Goal: Task Accomplishment & Management: Manage account settings

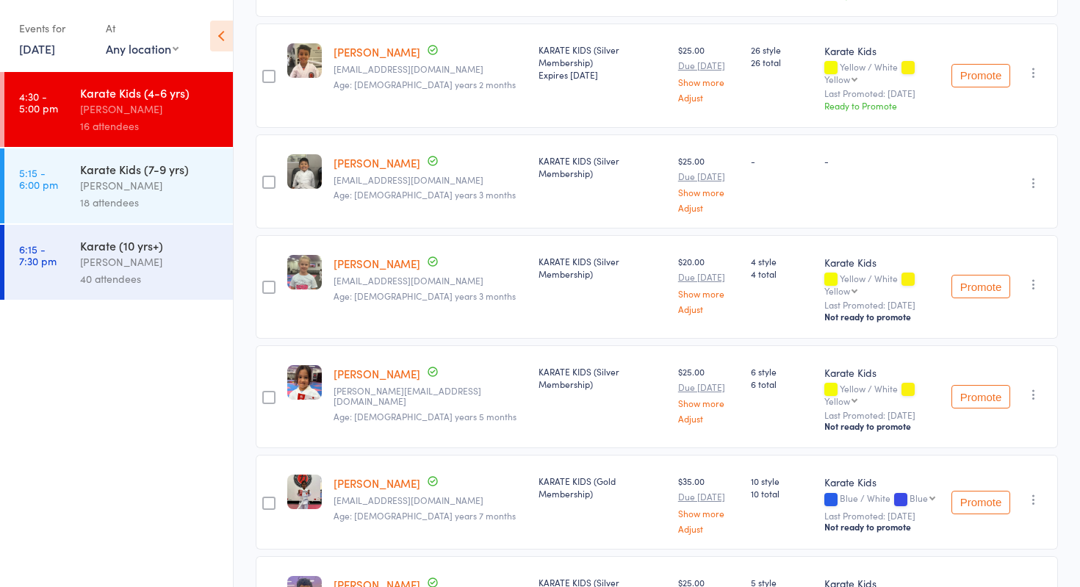
scroll to position [456, 0]
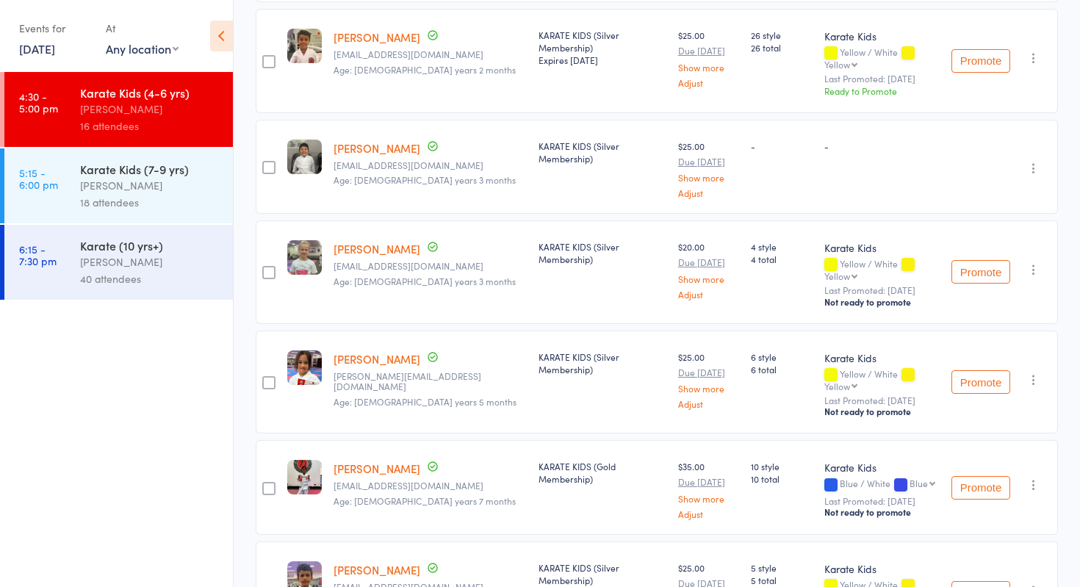
click at [377, 351] on link "[PERSON_NAME]" at bounding box center [377, 358] width 87 height 15
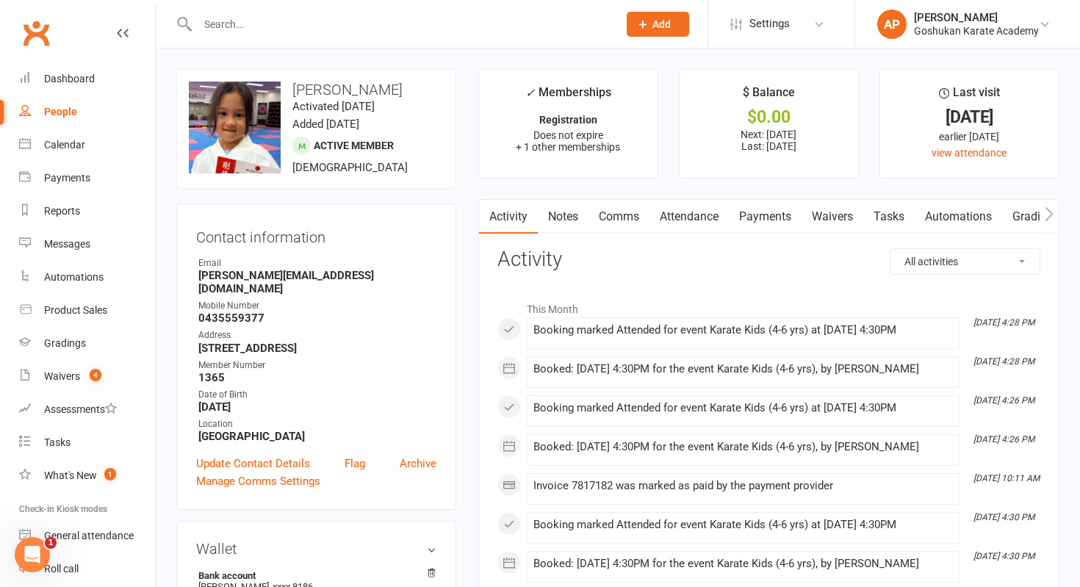
click at [702, 221] on link "Attendance" at bounding box center [689, 217] width 79 height 34
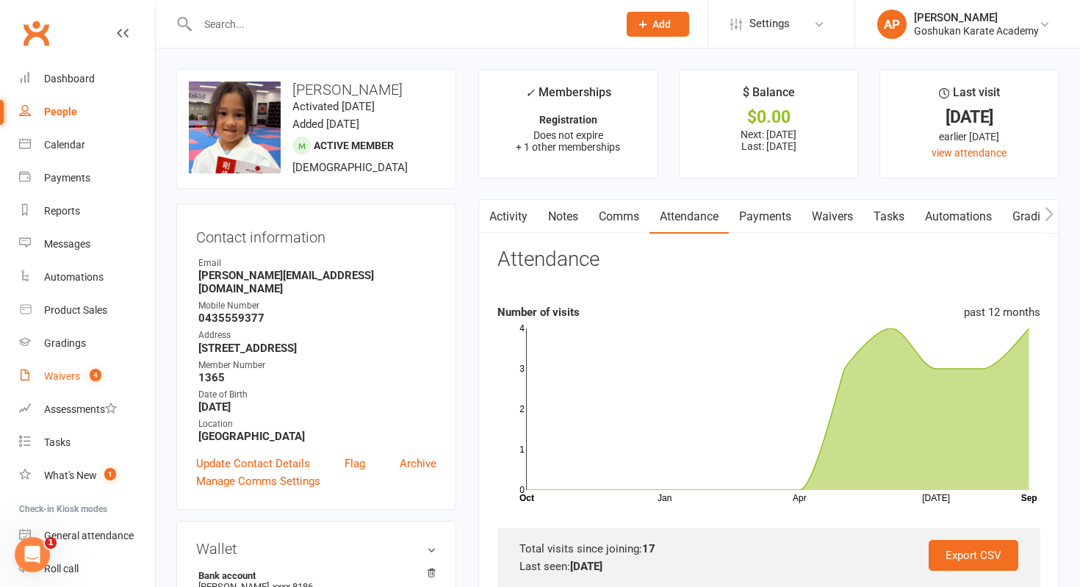
click at [84, 372] on count-badge "4" at bounding box center [91, 376] width 19 height 12
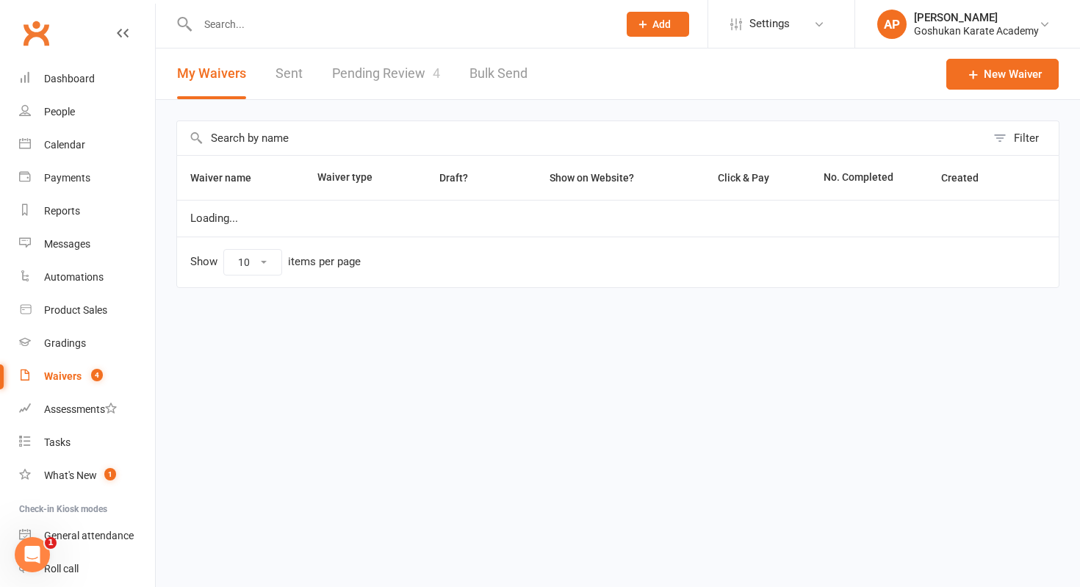
click at [375, 95] on link "Pending Review 4" at bounding box center [386, 74] width 108 height 51
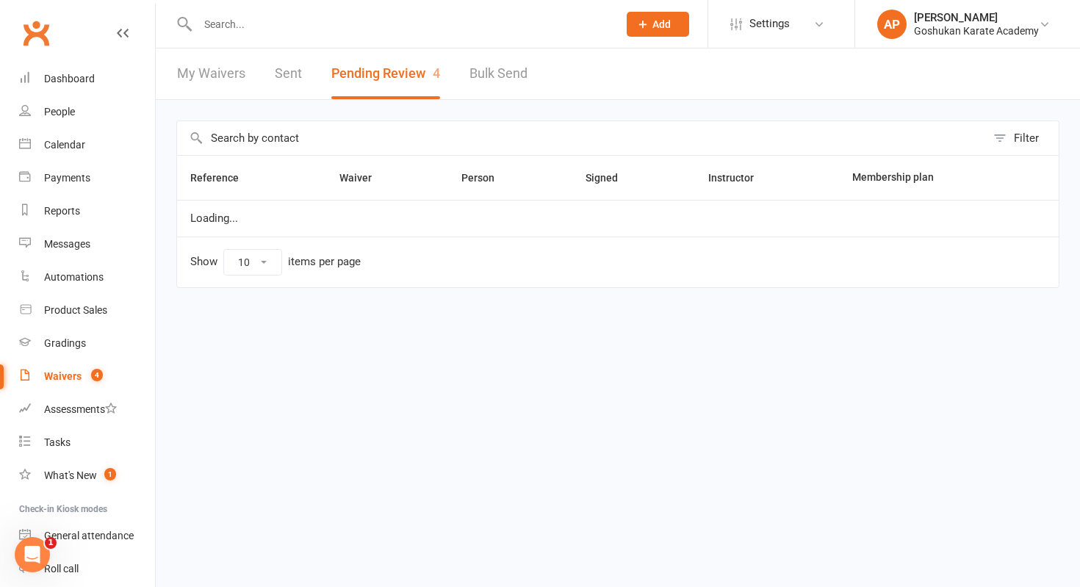
select select "50"
